Goal: Complete application form

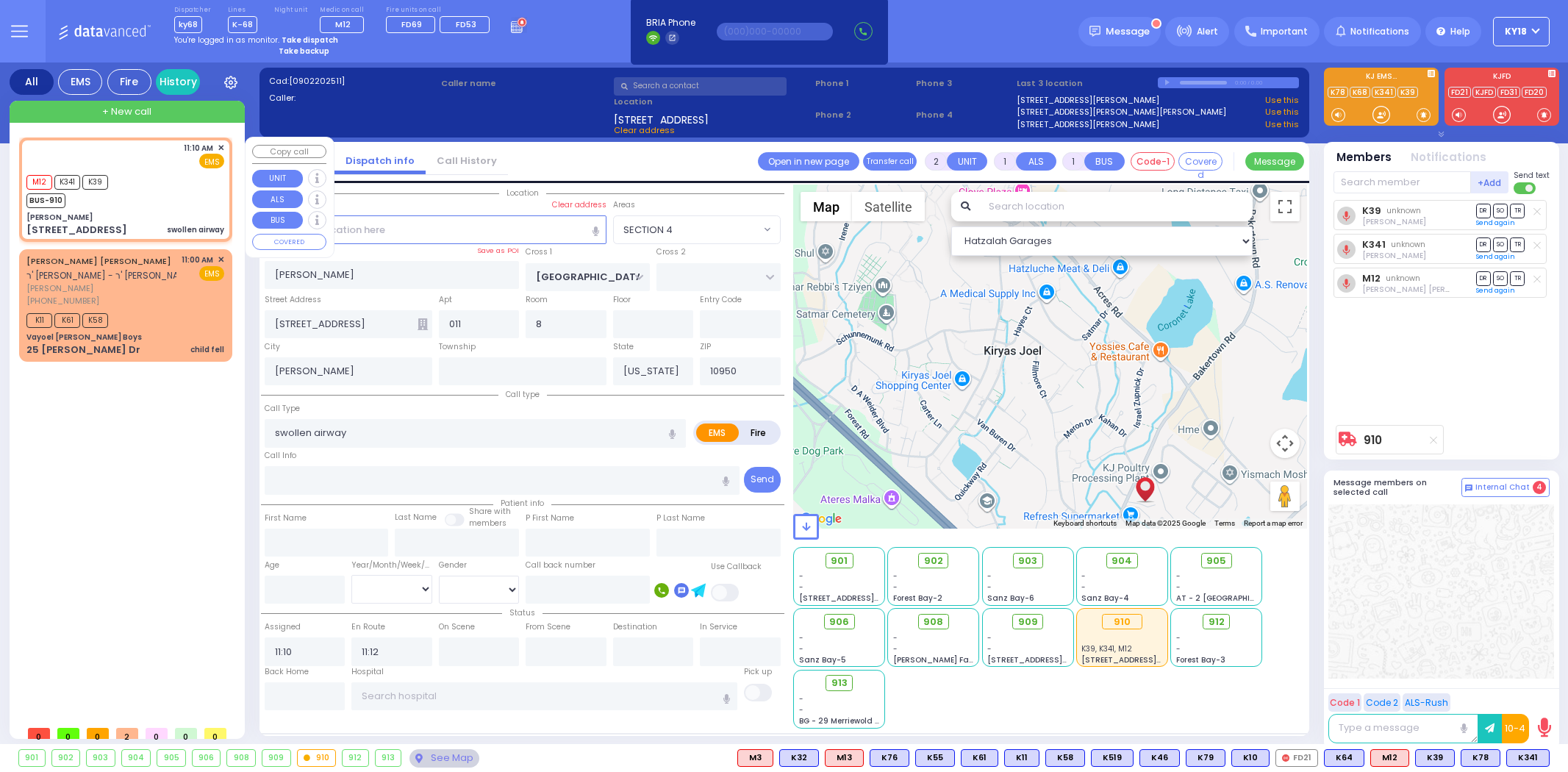
select select "SECTION 4"
select select
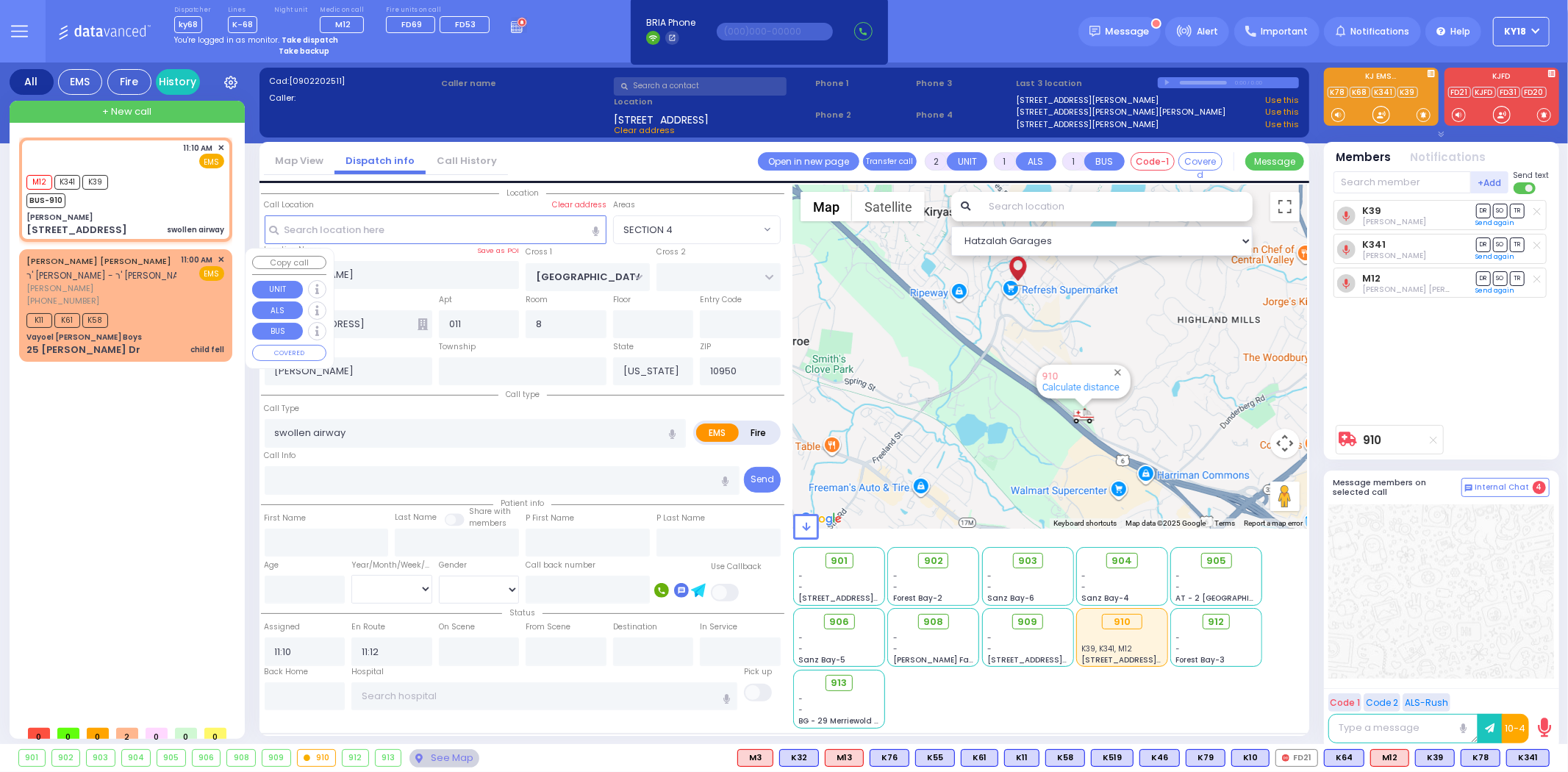
click at [166, 339] on div "Vayoel [PERSON_NAME] Boys" at bounding box center [125, 337] width 198 height 11
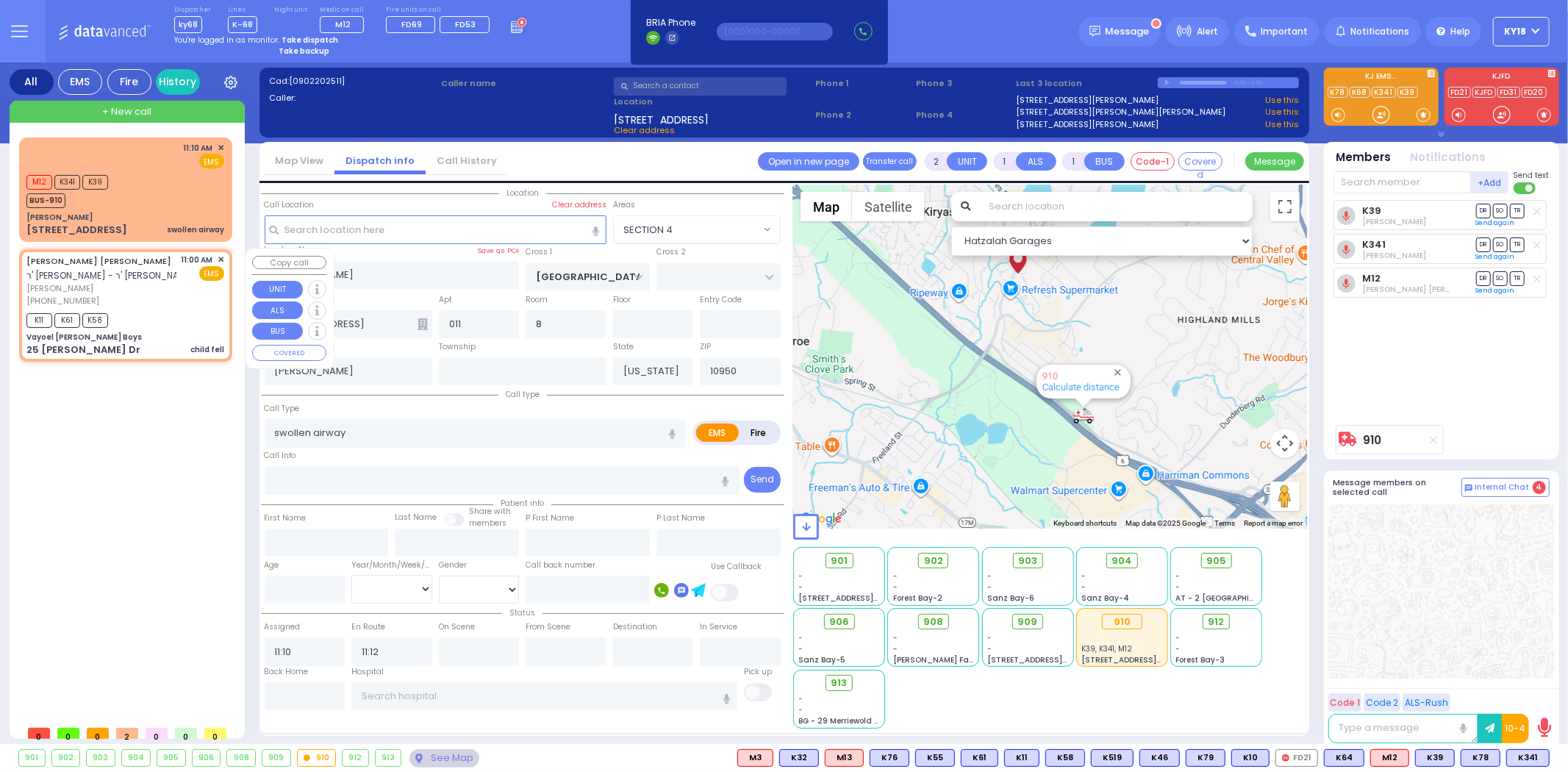
select select
type input "child fell"
radio input "true"
type input "[PERSON_NAME] [PERSON_NAME]"
type input "[PERSON_NAME]"
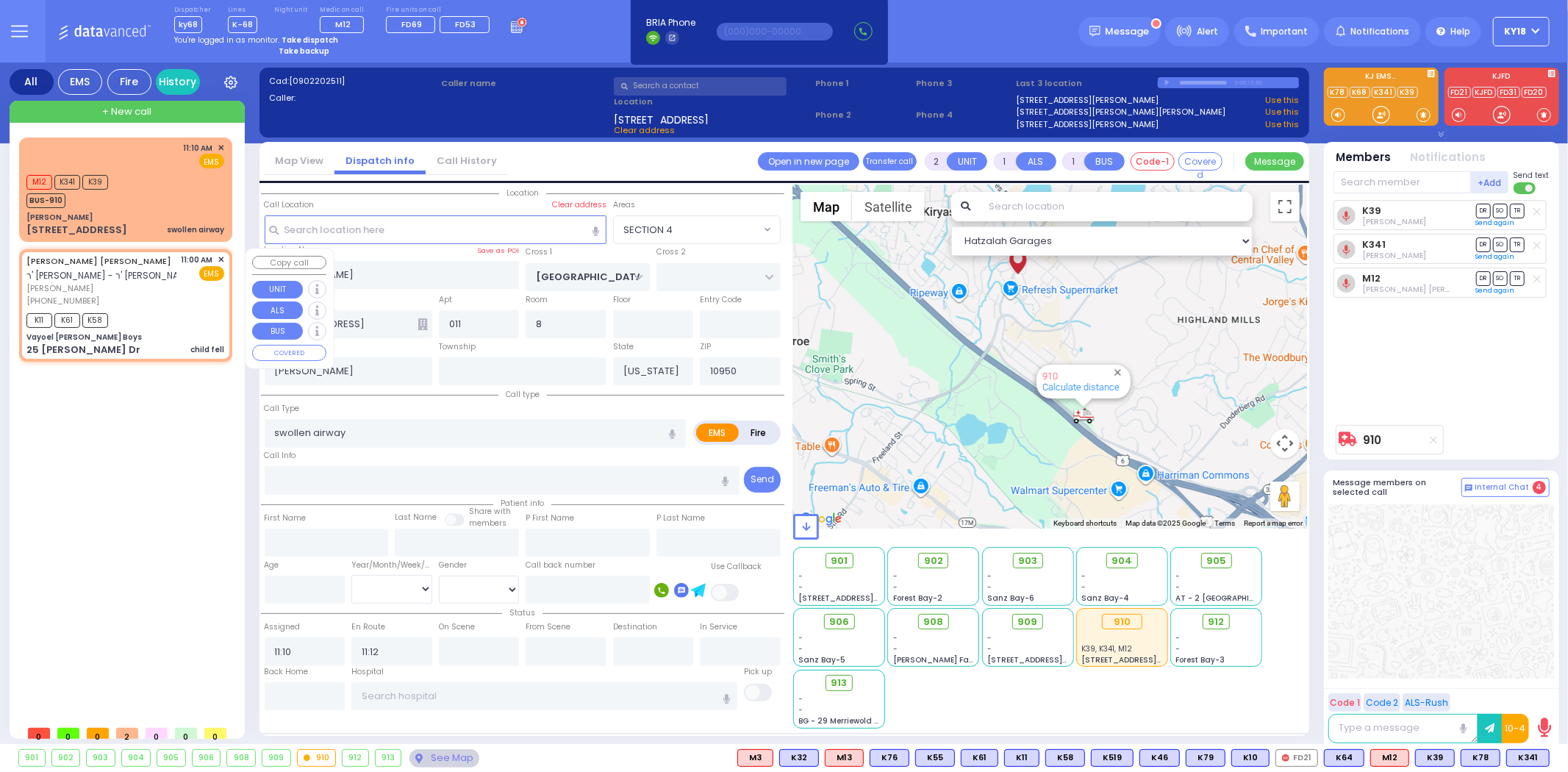
select select
type input "11:00"
type input "11:02"
type input "Vayoel [PERSON_NAME] Boys"
type input "OLD COUNTRY RD"
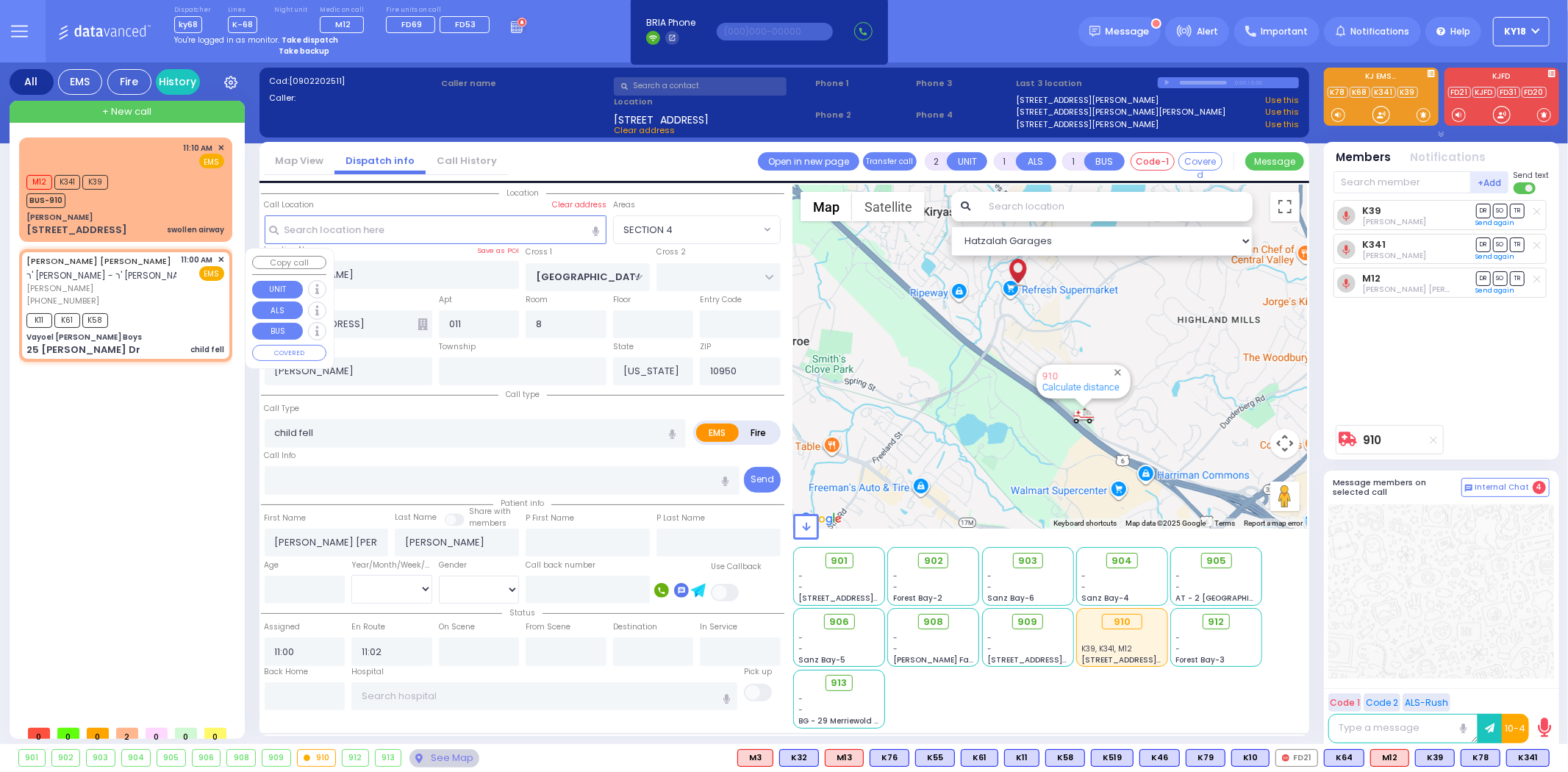
type input "25 [PERSON_NAME] Dr"
type input "Monroe"
select select "Hatzalah Garages"
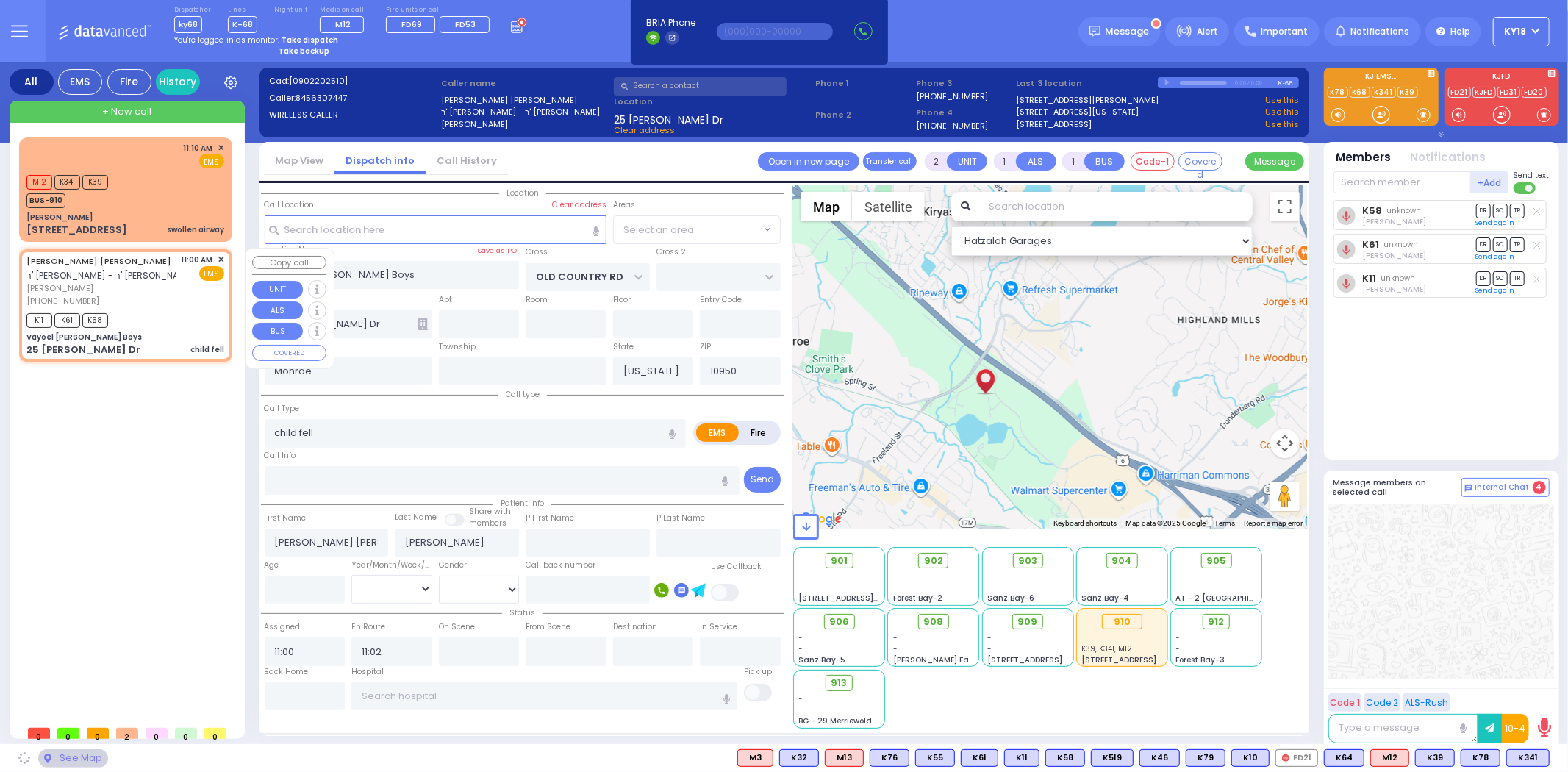
select select "MONROE"
